Goal: Task Accomplishment & Management: Use online tool/utility

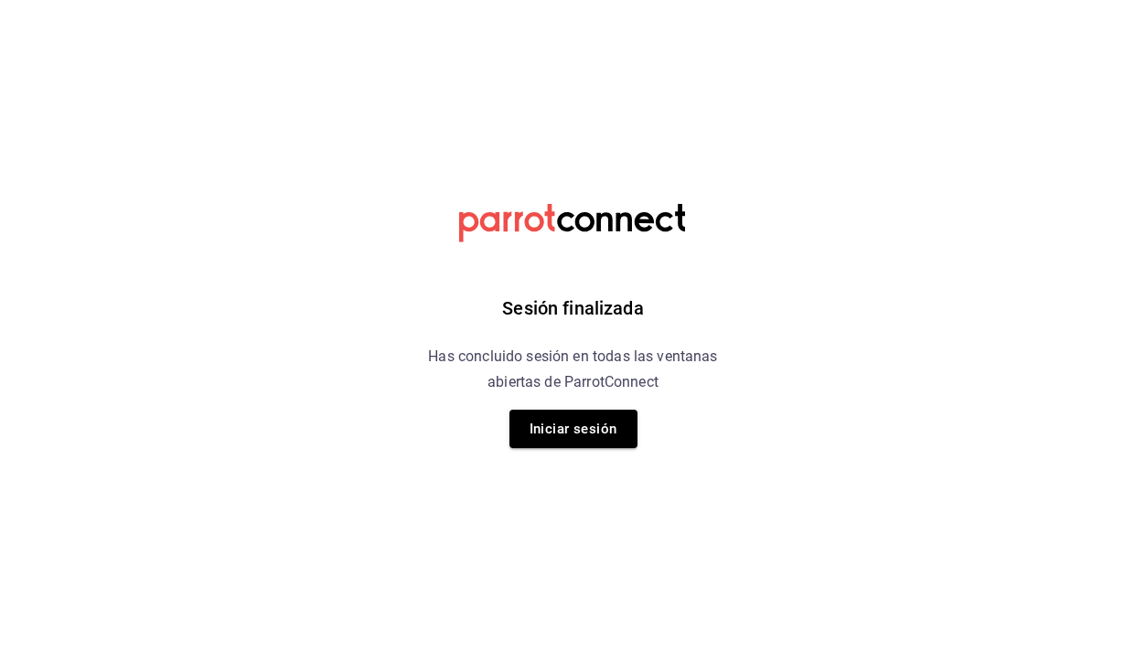
click at [573, 434] on button "Iniciar sesión" at bounding box center [573, 429] width 128 height 38
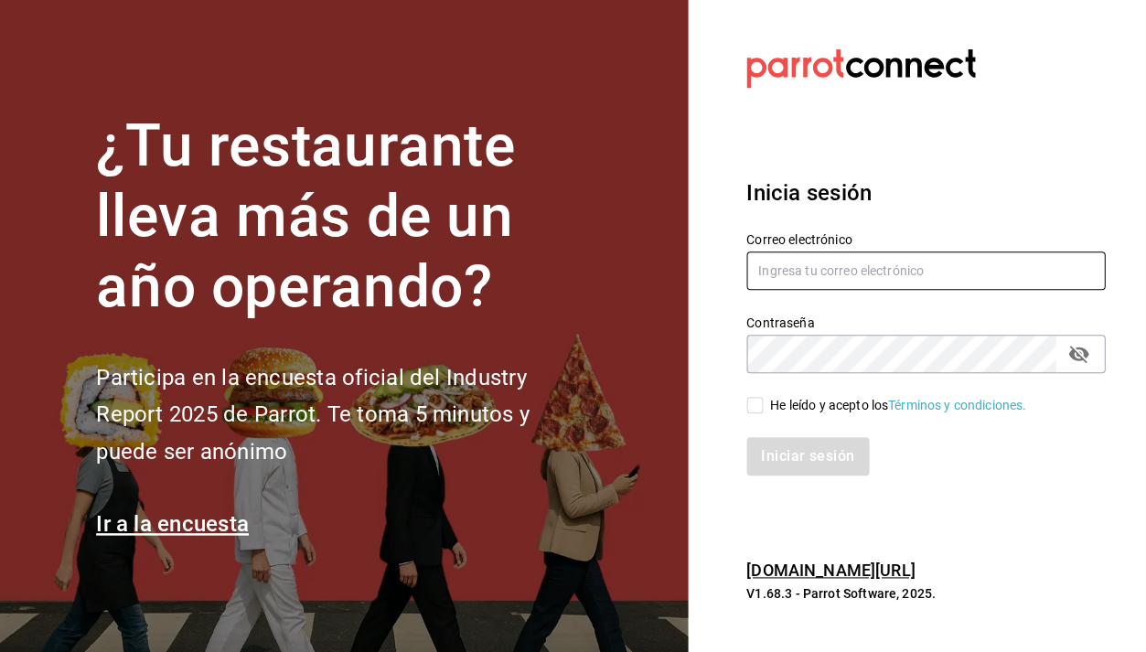
type input "nucafedbb@gmail.com"
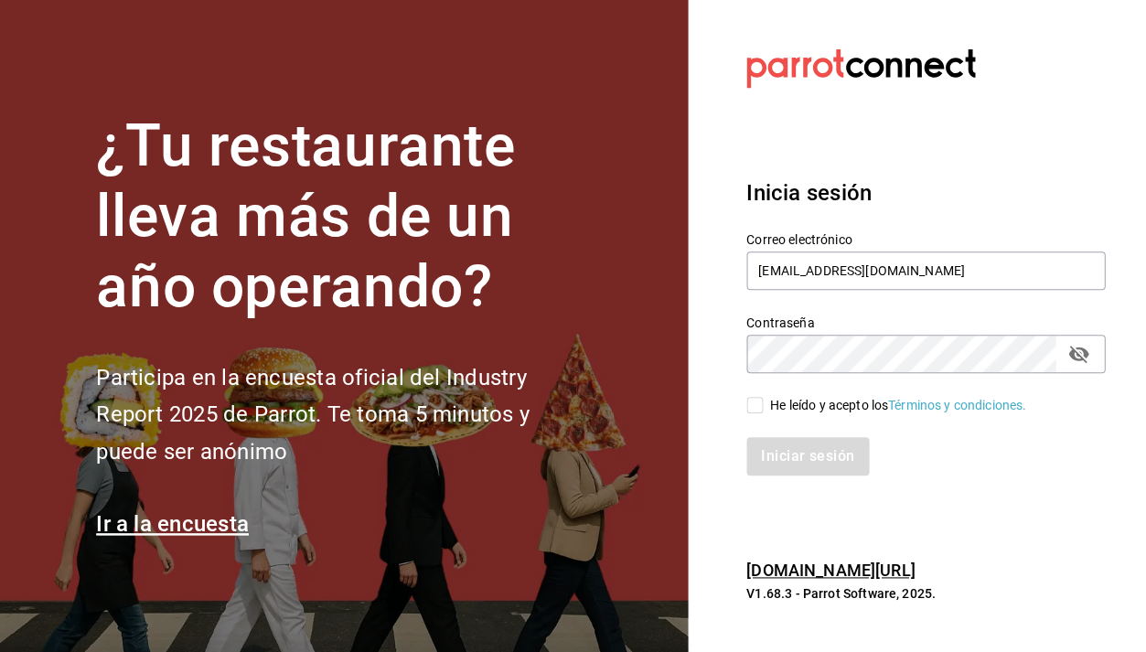
click at [755, 409] on input "He leído y acepto los Términos y condiciones." at bounding box center [754, 405] width 16 height 16
checkbox input "true"
click at [778, 452] on button "Iniciar sesión" at bounding box center [808, 456] width 124 height 38
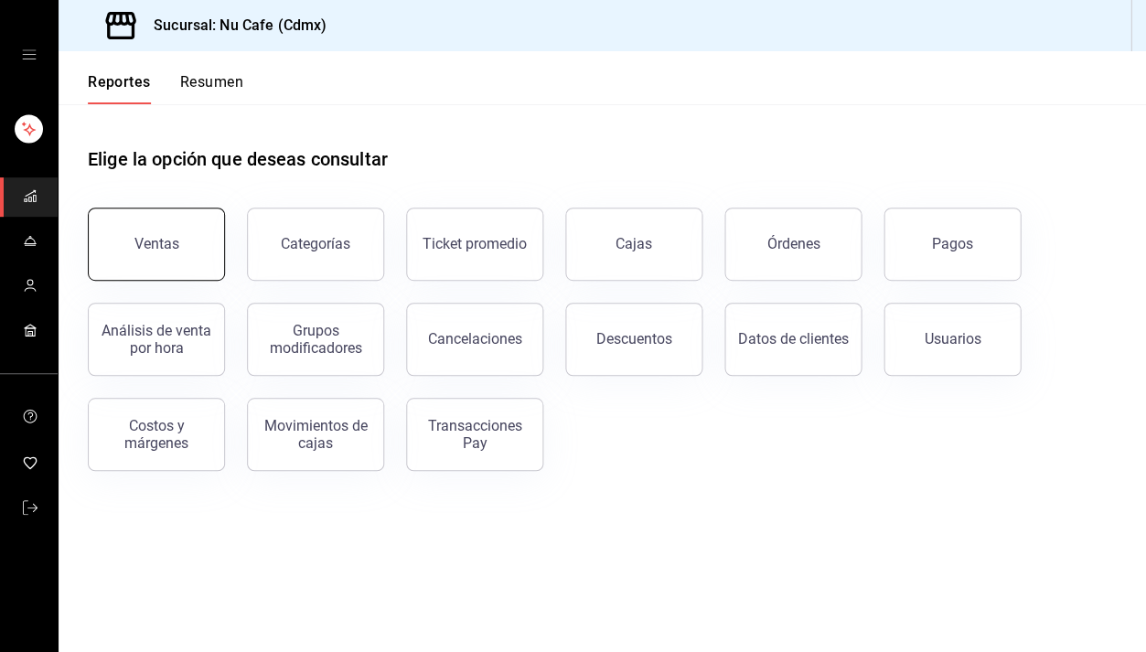
click at [180, 220] on button "Ventas" at bounding box center [156, 244] width 137 height 73
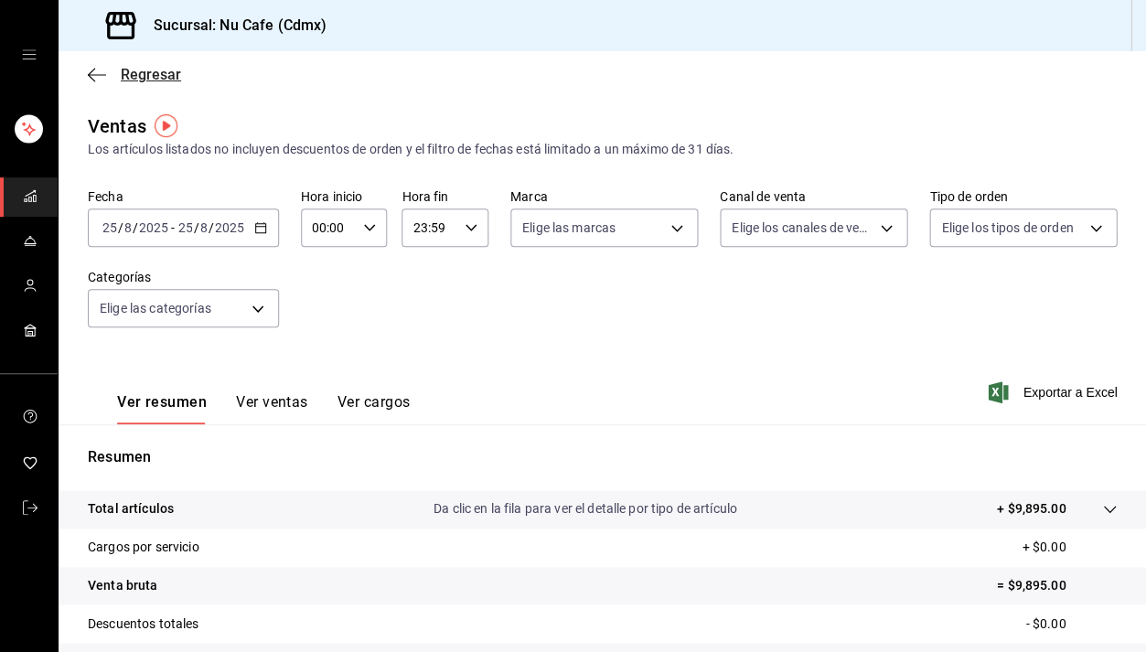
click at [91, 77] on icon "button" at bounding box center [97, 75] width 18 height 16
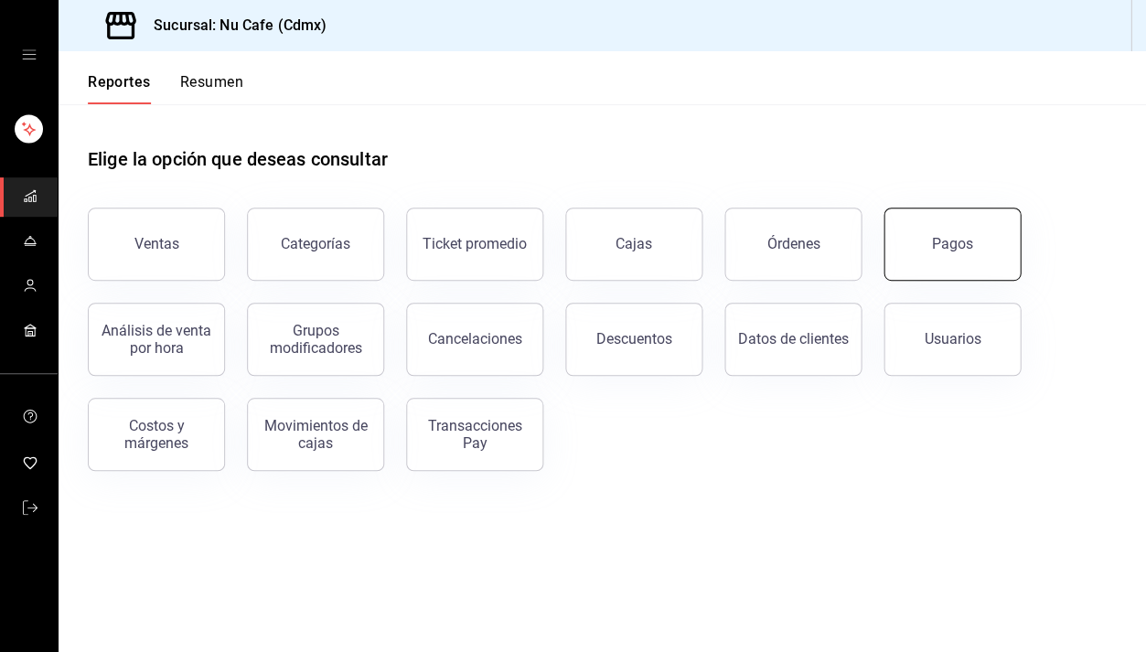
click at [946, 244] on div "Pagos" at bounding box center [952, 243] width 41 height 17
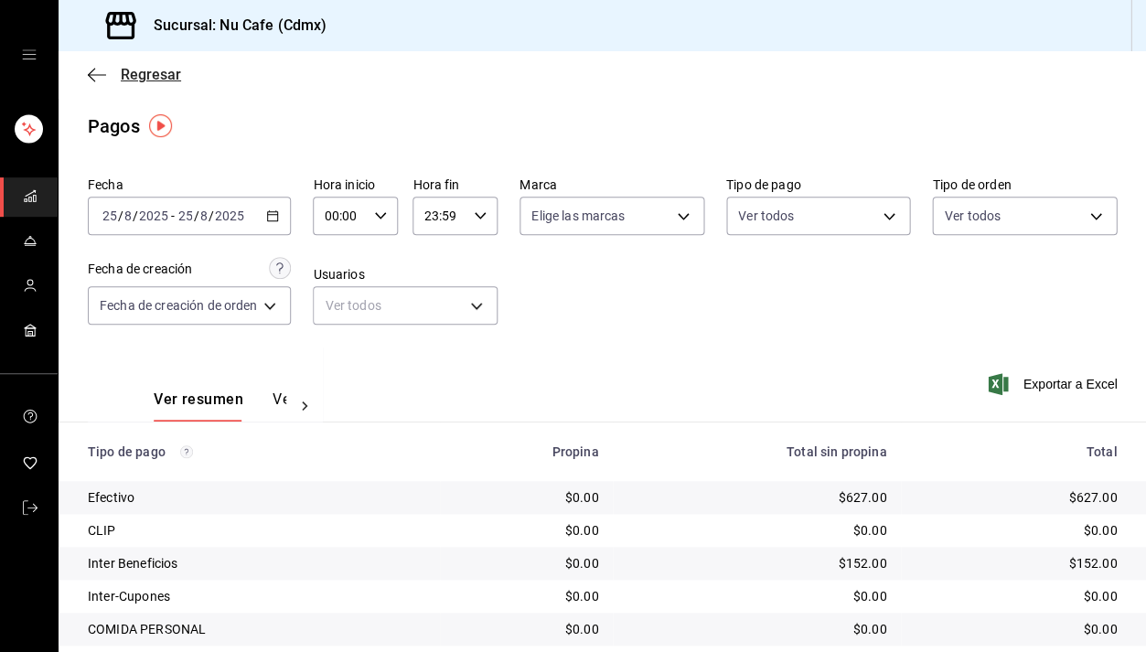
click at [102, 80] on icon "button" at bounding box center [97, 75] width 18 height 16
